Goal: Browse casually

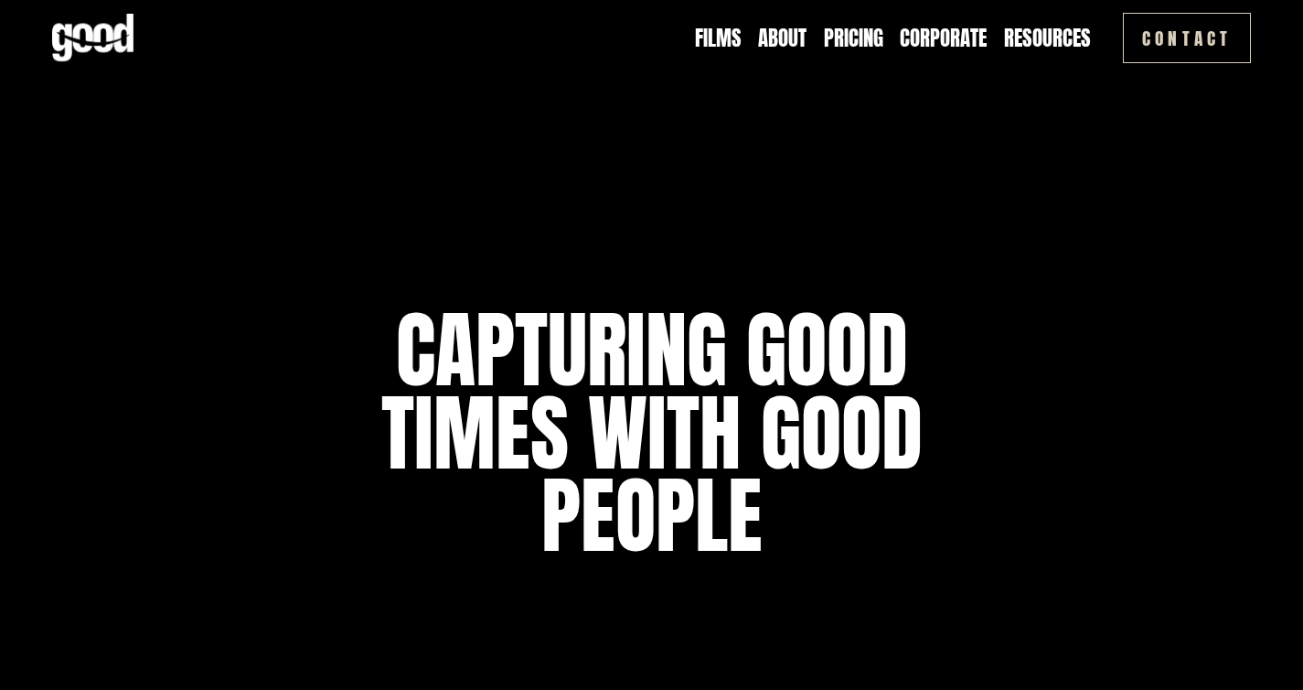
click at [703, 38] on link "Films" at bounding box center [718, 37] width 47 height 29
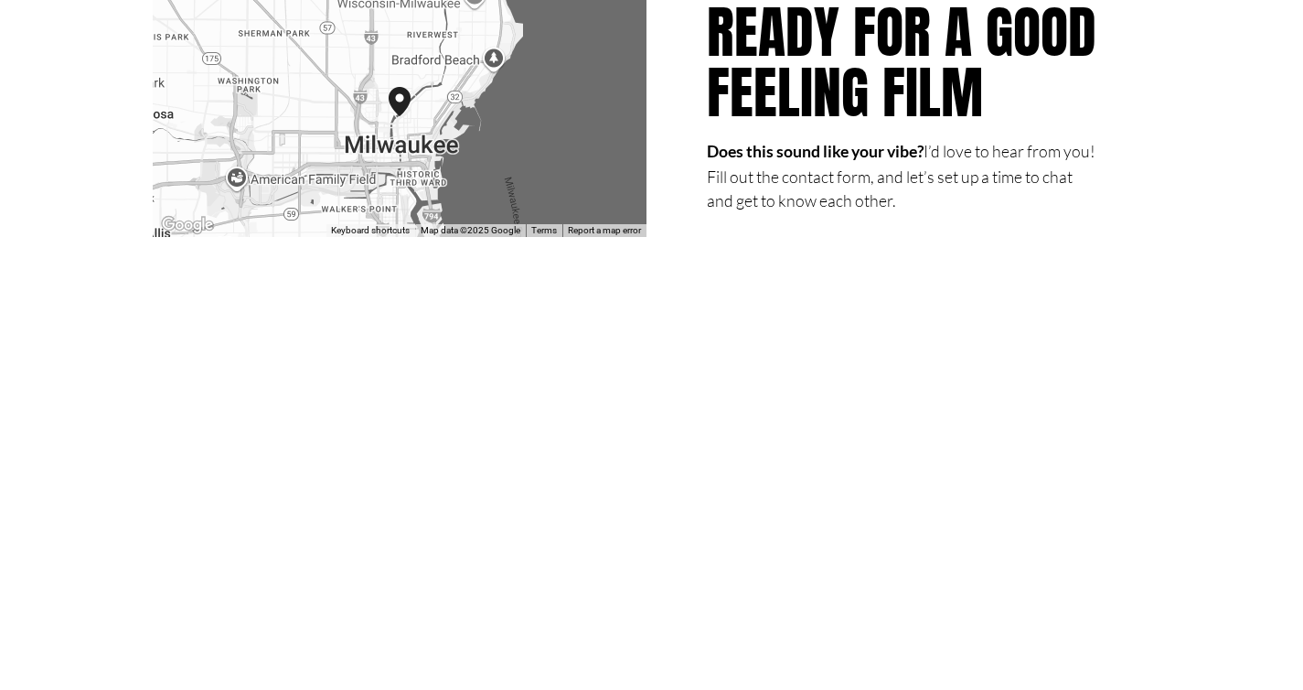
scroll to position [3892, 0]
